Goal: Task Accomplishment & Management: Use online tool/utility

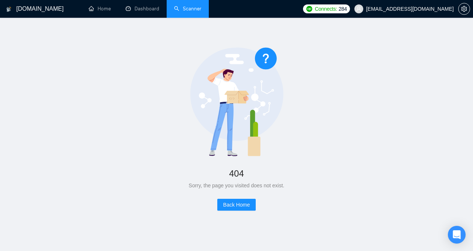
click at [189, 12] on link "Scanner" at bounding box center [187, 9] width 27 height 6
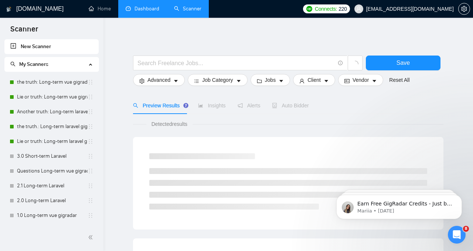
click at [146, 7] on link "Dashboard" at bounding box center [143, 9] width 34 height 6
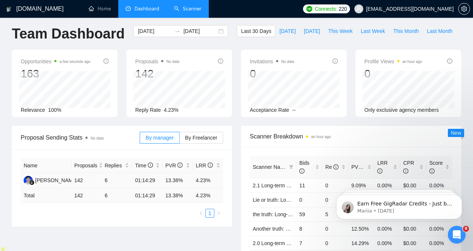
scroll to position [1, 0]
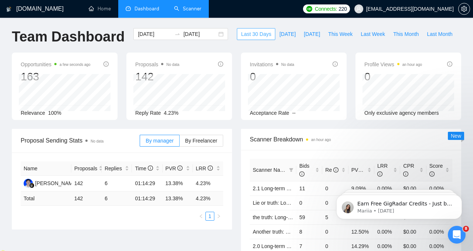
click at [242, 34] on span "Last 30 Days" at bounding box center [256, 34] width 30 height 8
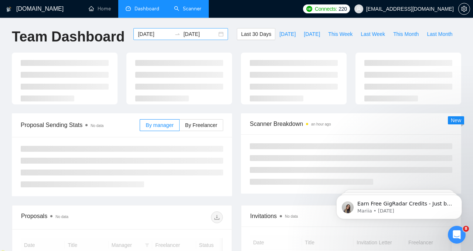
click at [188, 34] on input "[DATE]" at bounding box center [200, 34] width 34 height 8
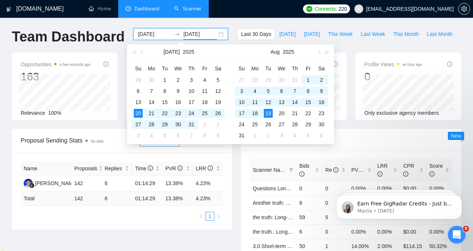
click at [157, 35] on input "[DATE]" at bounding box center [155, 34] width 34 height 8
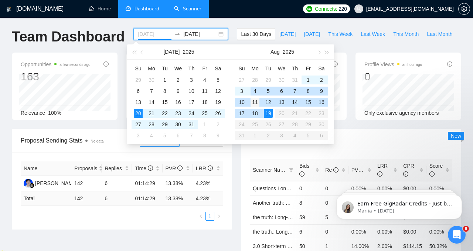
type input "[DATE]"
click at [255, 103] on div "11" at bounding box center [255, 102] width 9 height 9
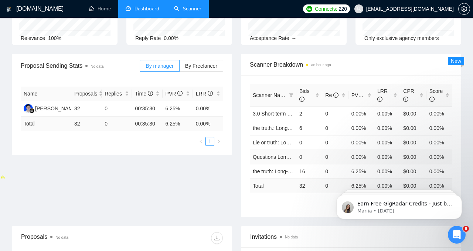
scroll to position [75, 0]
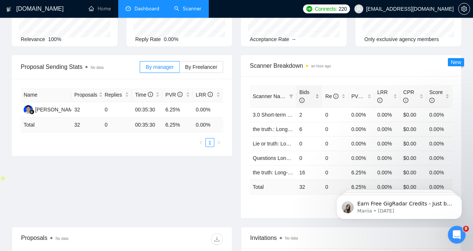
click at [303, 92] on span "Bids" at bounding box center [304, 96] width 10 height 14
click at [328, 93] on span "Re" at bounding box center [331, 96] width 13 height 6
click at [351, 97] on span "PVR" at bounding box center [359, 96] width 17 height 6
click at [368, 96] on div "PVR" at bounding box center [361, 96] width 20 height 8
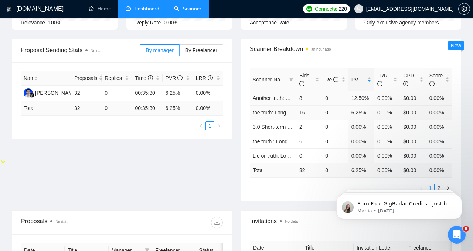
scroll to position [90, 0]
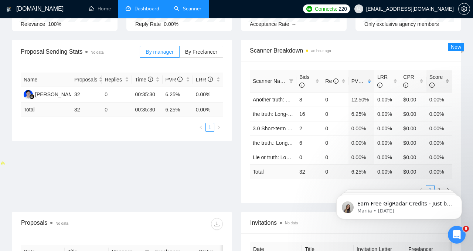
click at [434, 78] on span "Score" at bounding box center [436, 81] width 14 height 14
click at [408, 78] on span "CPR" at bounding box center [408, 81] width 11 height 14
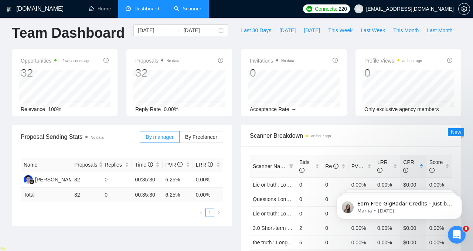
scroll to position [7, 0]
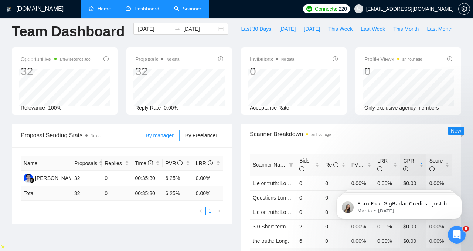
click at [100, 8] on link "Home" at bounding box center [100, 9] width 22 height 6
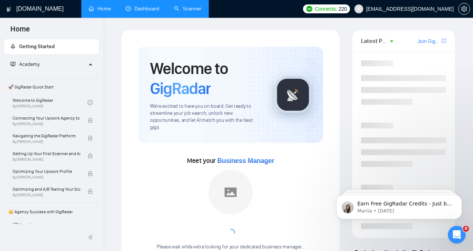
scroll to position [4, 0]
